Goal: Check status

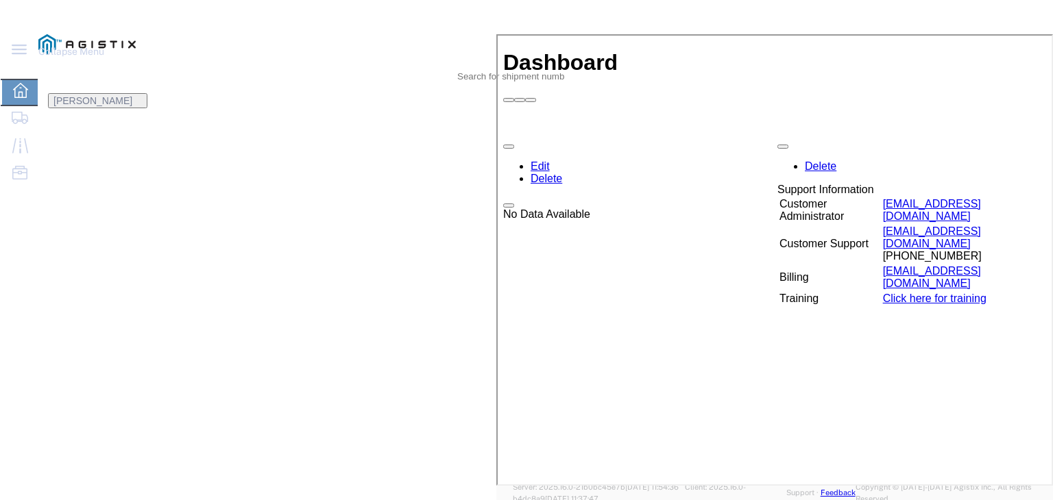
click at [475, 67] on icon at bounding box center [475, 67] width 0 height 0
paste input "56439814"
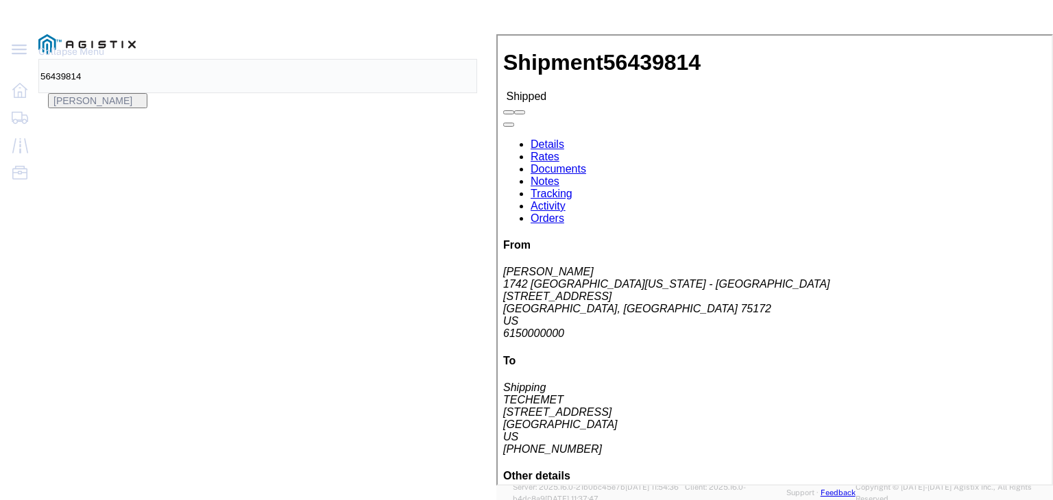
click link "Notes"
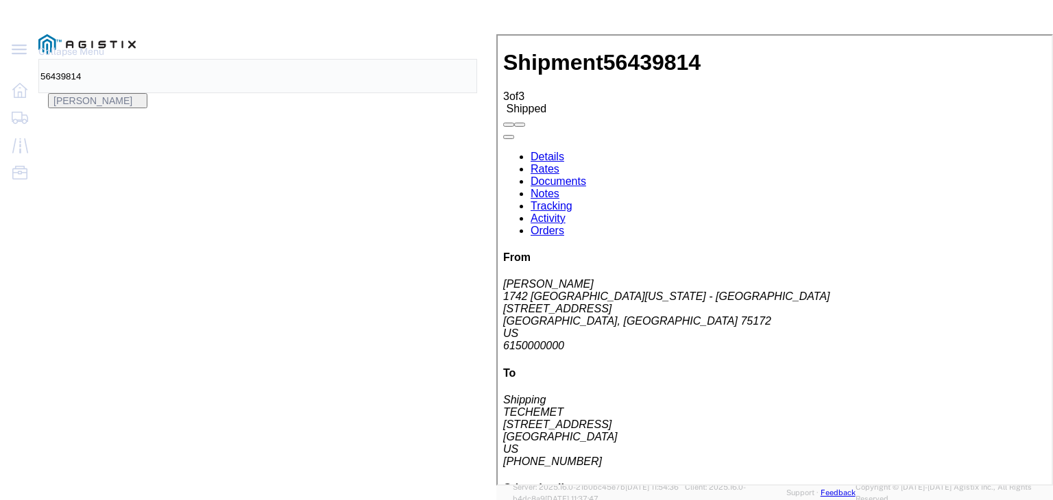
click at [548, 149] on link "Details" at bounding box center [546, 155] width 34 height 12
click at [158, 60] on input "56439814" at bounding box center [98, 76] width 119 height 33
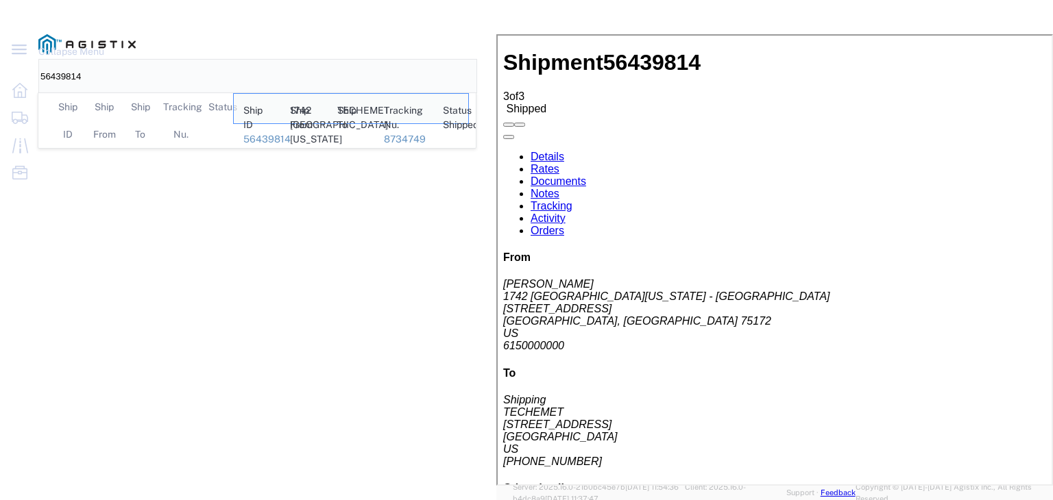
click at [158, 60] on input "56439814" at bounding box center [98, 76] width 119 height 33
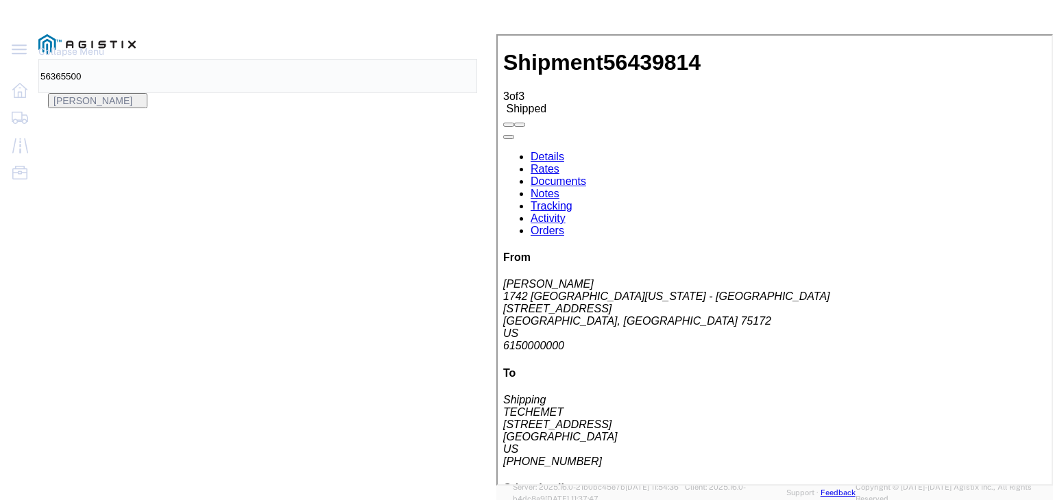
type input "56365500"
